Goal: Find specific page/section: Find specific page/section

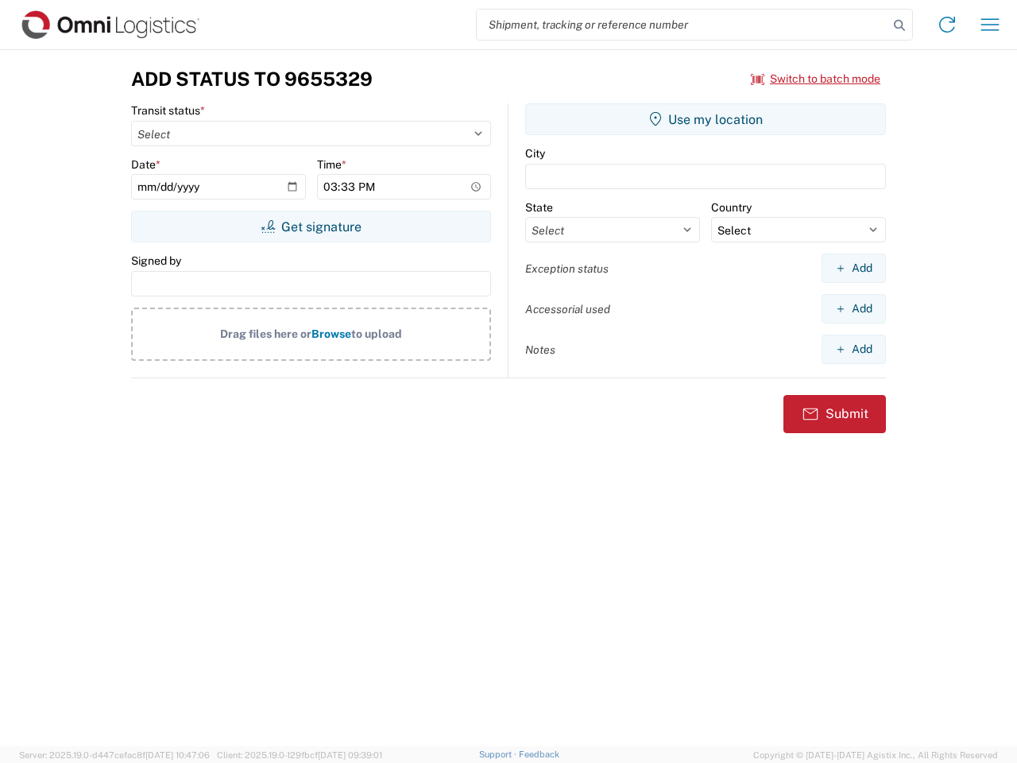
click at [682, 25] on input "search" at bounding box center [682, 25] width 411 height 30
click at [899, 25] on icon at bounding box center [899, 25] width 22 height 22
click at [947, 25] on icon at bounding box center [946, 24] width 25 height 25
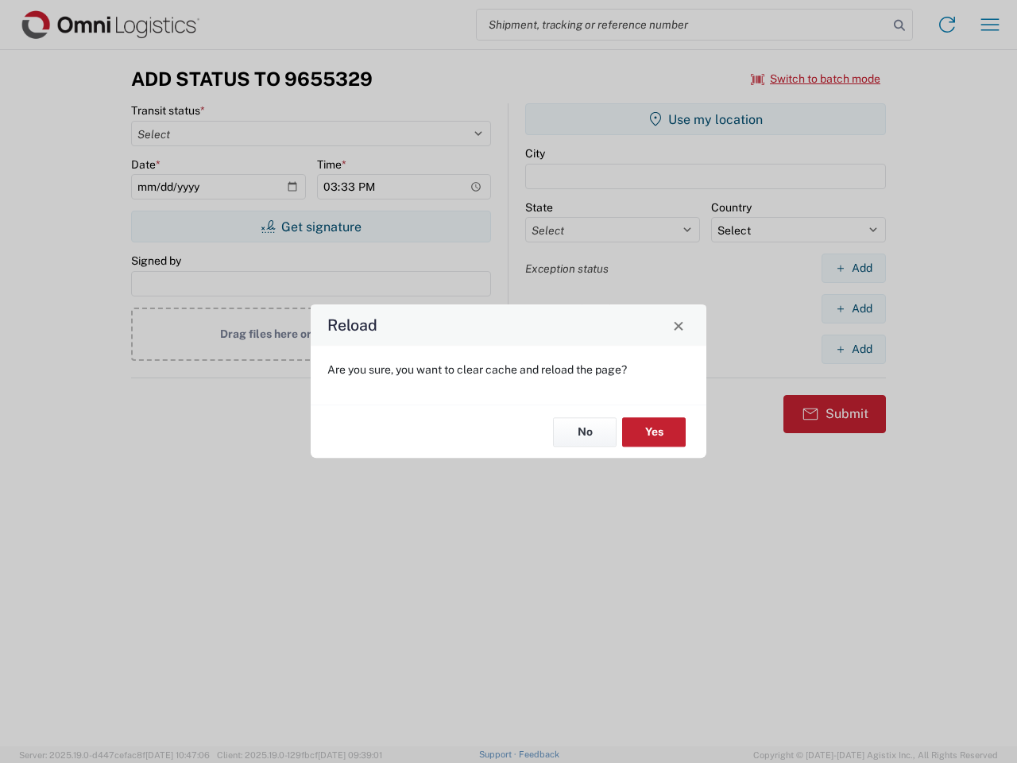
click at [990, 25] on div "Reload Are you sure, you want to clear cache and reload the page? No Yes" at bounding box center [508, 381] width 1017 height 763
click at [816, 79] on div "Reload Are you sure, you want to clear cache and reload the page? No Yes" at bounding box center [508, 381] width 1017 height 763
click at [311, 226] on div "Reload Are you sure, you want to clear cache and reload the page? No Yes" at bounding box center [508, 381] width 1017 height 763
click at [705, 119] on div "Reload Are you sure, you want to clear cache and reload the page? No Yes" at bounding box center [508, 381] width 1017 height 763
click at [853, 268] on div "Reload Are you sure, you want to clear cache and reload the page? No Yes" at bounding box center [508, 381] width 1017 height 763
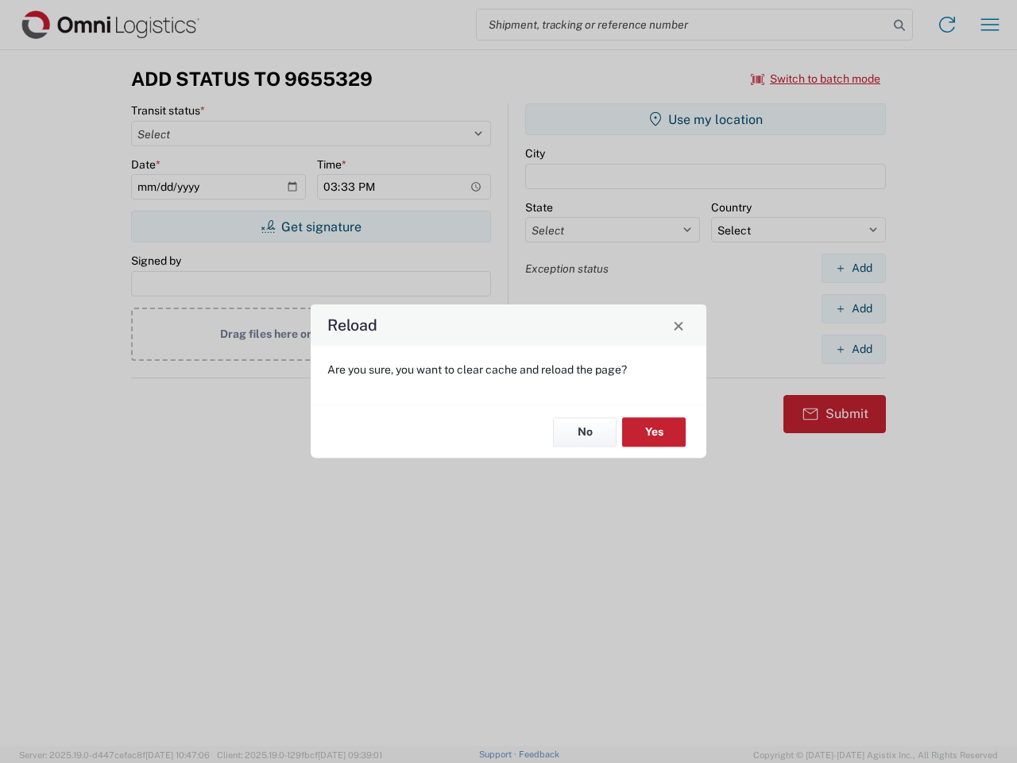
click at [853, 308] on div "Reload Are you sure, you want to clear cache and reload the page? No Yes" at bounding box center [508, 381] width 1017 height 763
click at [853, 349] on div "Reload Are you sure, you want to clear cache and reload the page? No Yes" at bounding box center [508, 381] width 1017 height 763
